Goal: Task Accomplishment & Management: Complete application form

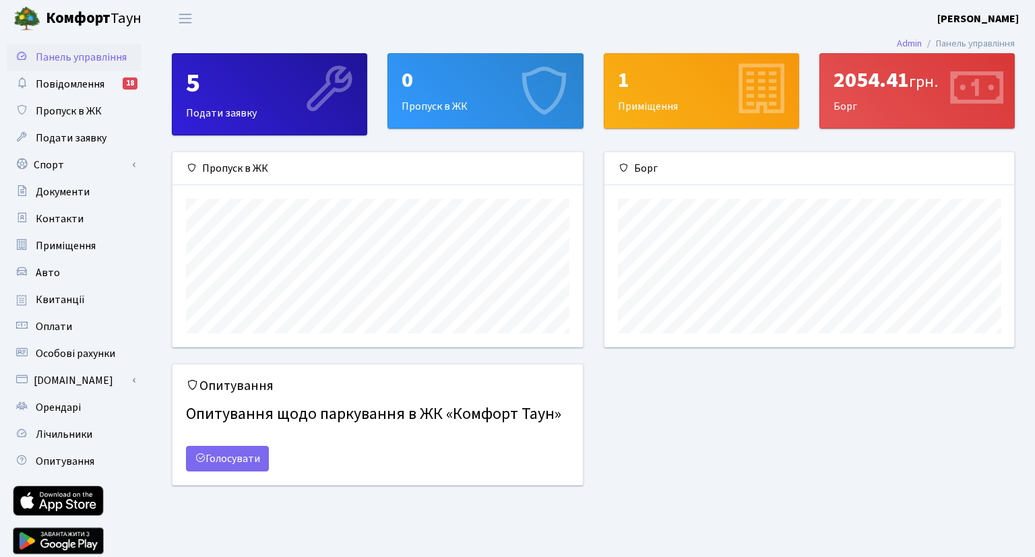
scroll to position [194, 410]
click at [465, 92] on div "0" at bounding box center [485, 80] width 167 height 26
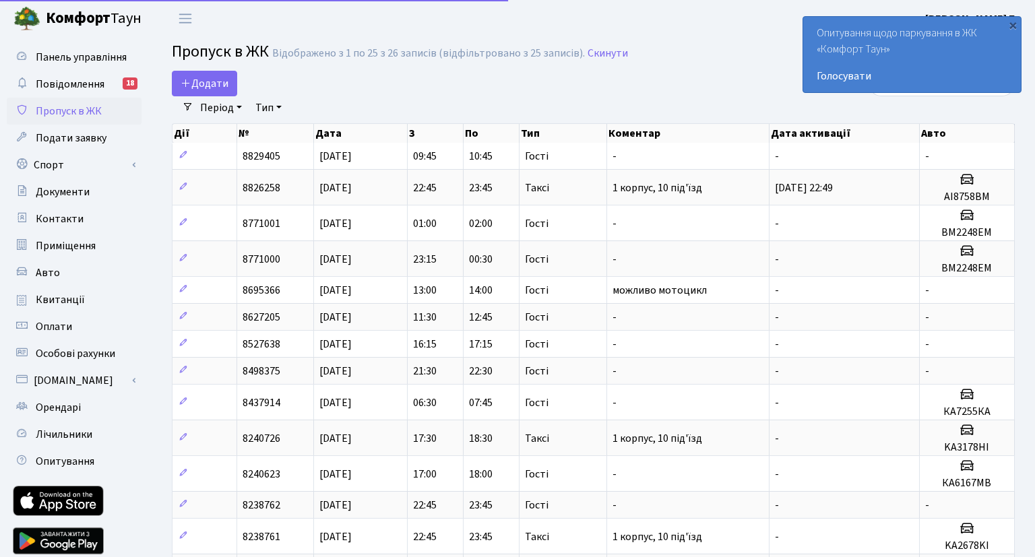
select select "25"
click at [222, 82] on span "Додати" at bounding box center [205, 83] width 48 height 15
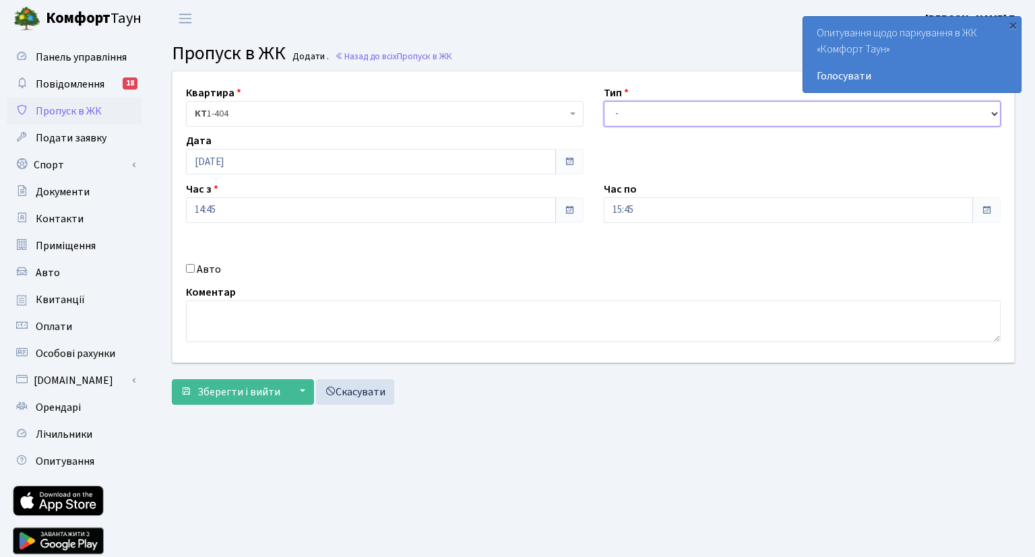
click at [604, 101] on select "- Доставка Таксі Гості Сервіс" at bounding box center [803, 114] width 398 height 26
select select "3"
click option "Гості" at bounding box center [0, 0] width 0 height 0
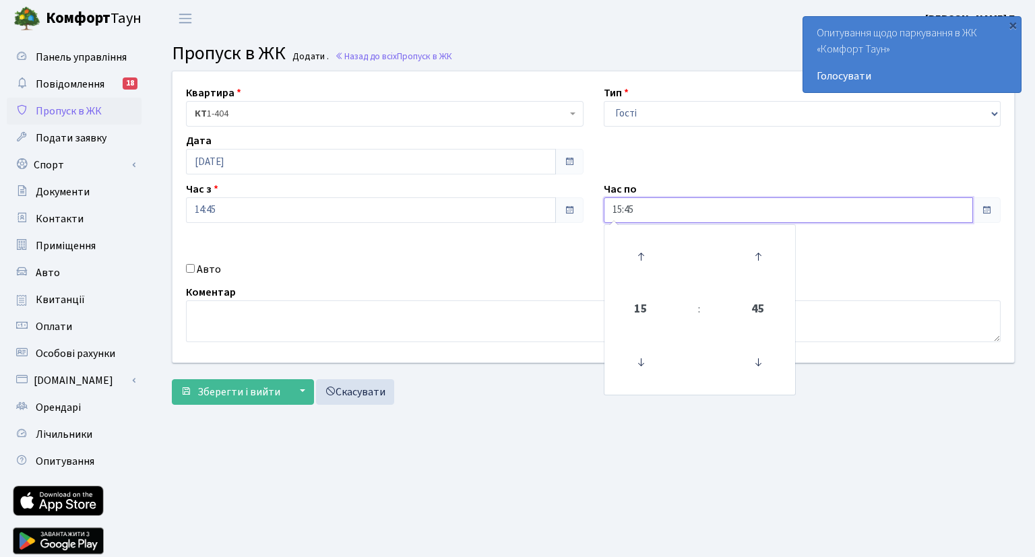
click at [737, 213] on input "15:45" at bounding box center [789, 211] width 370 height 26
click at [636, 252] on icon at bounding box center [641, 257] width 36 height 36
type input "16:45"
click at [352, 293] on div "Коментар" at bounding box center [593, 313] width 835 height 58
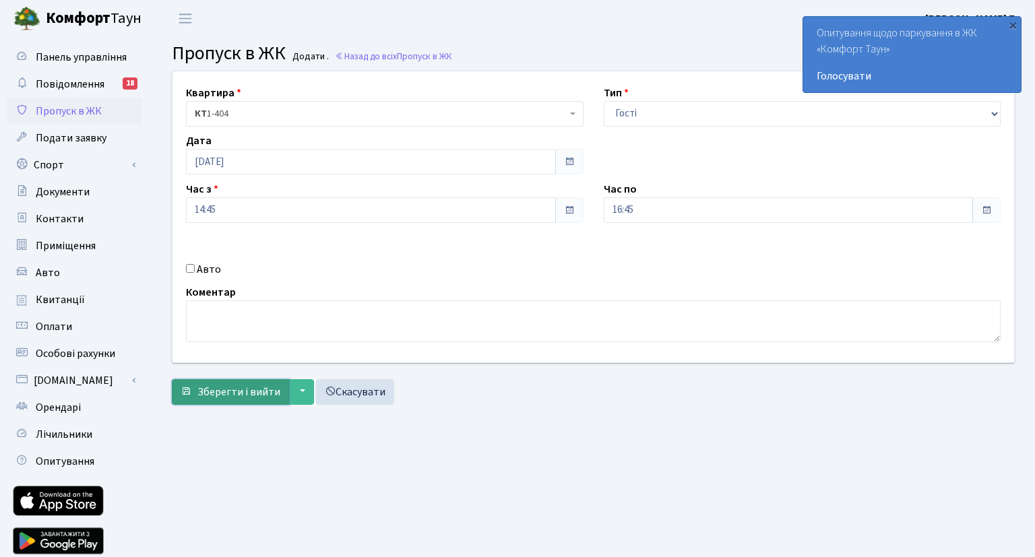
click at [264, 389] on span "Зберегти і вийти" at bounding box center [239, 392] width 83 height 15
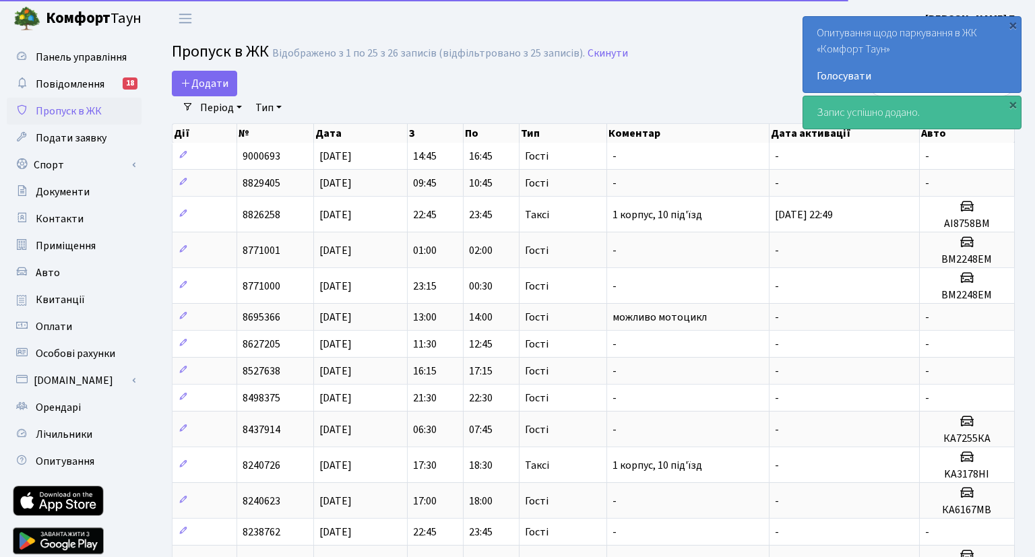
select select "25"
